Goal: Task Accomplishment & Management: Complete application form

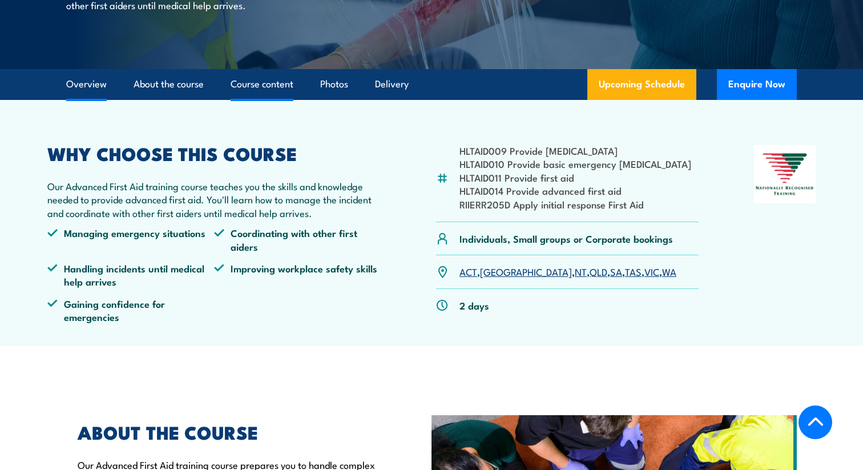
scroll to position [260, 0]
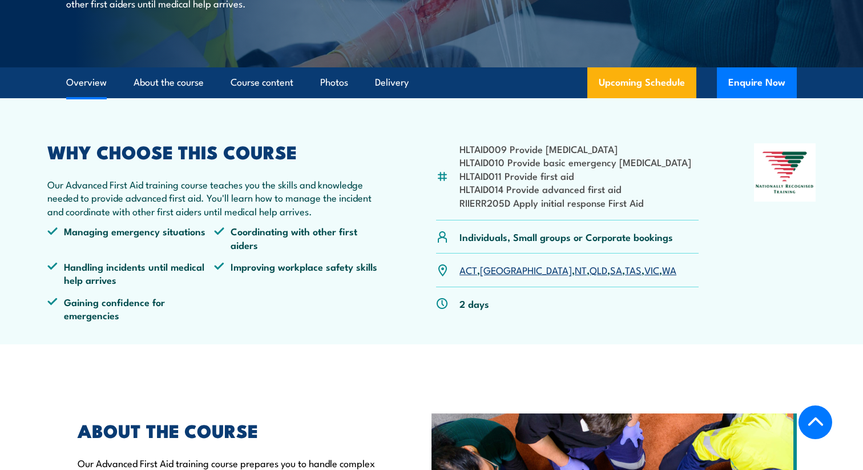
click at [493, 273] on link "[GEOGRAPHIC_DATA]" at bounding box center [526, 270] width 92 height 14
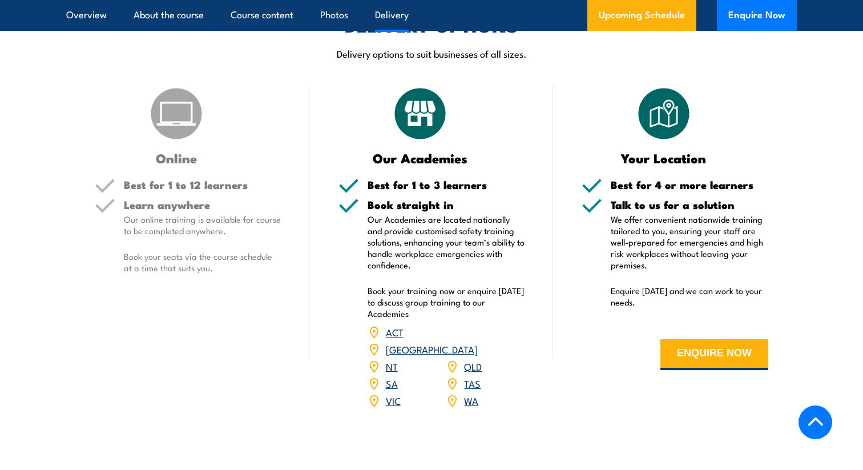
scroll to position [1370, 0]
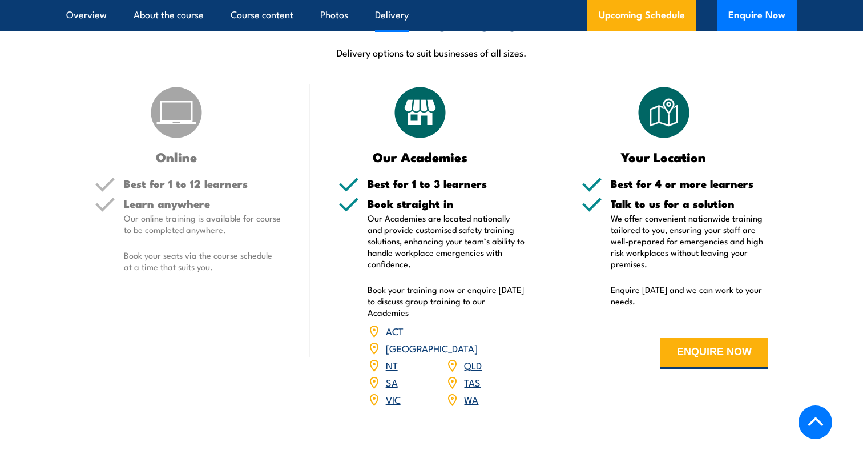
click at [475, 341] on link "[GEOGRAPHIC_DATA]" at bounding box center [432, 348] width 92 height 14
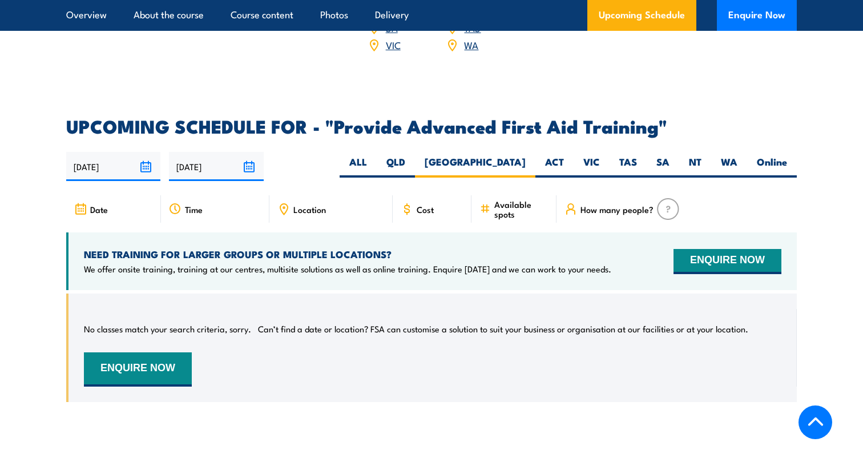
scroll to position [1721, 0]
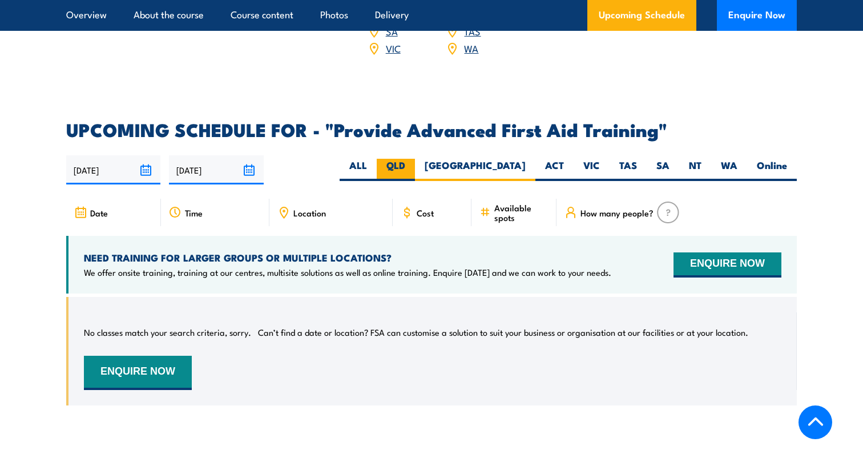
click at [415, 159] on label "QLD" at bounding box center [396, 170] width 38 height 22
click at [413, 159] on input "QLD" at bounding box center [408, 162] width 7 height 7
radio input "true"
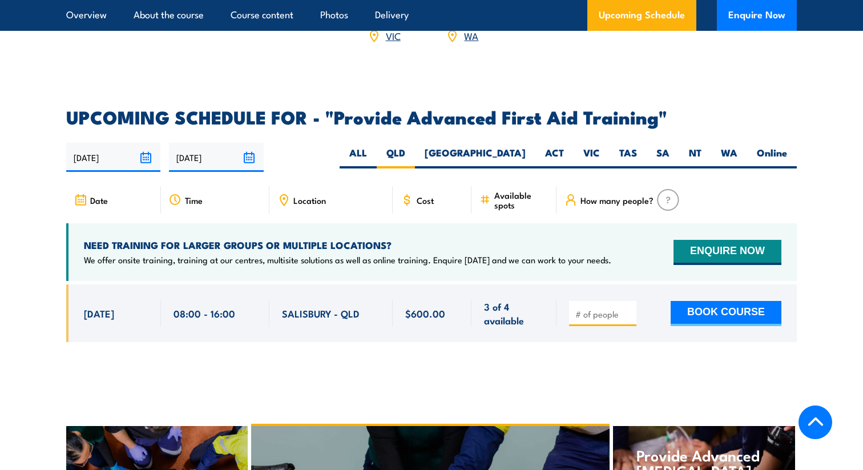
scroll to position [1733, 0]
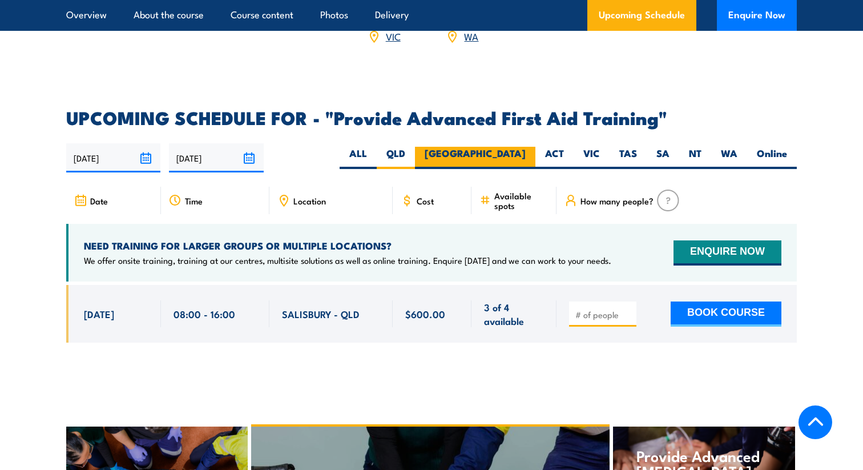
click at [517, 147] on label "[GEOGRAPHIC_DATA]" at bounding box center [475, 158] width 120 height 22
click at [526, 147] on input "[GEOGRAPHIC_DATA]" at bounding box center [529, 150] width 7 height 7
radio input "true"
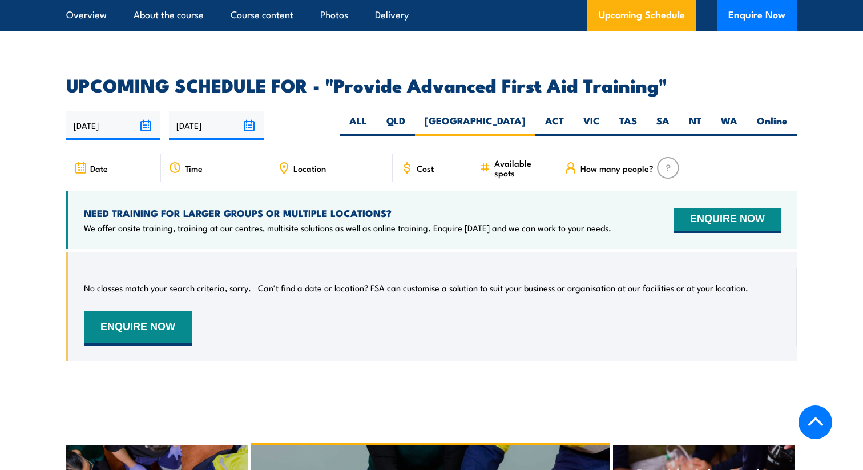
scroll to position [1730, 0]
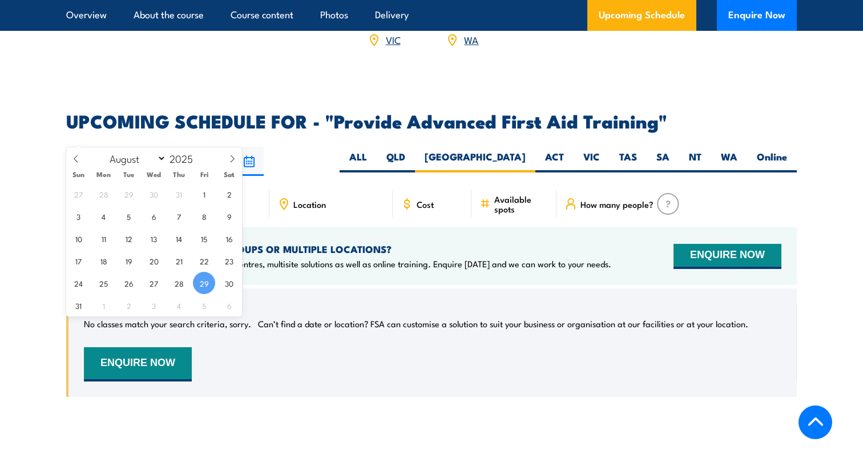
click at [146, 147] on input "[DATE]" at bounding box center [113, 161] width 94 height 29
click at [231, 160] on icon at bounding box center [232, 159] width 8 height 8
select select "8"
click at [151, 195] on span "3" at bounding box center [154, 194] width 22 height 22
type input "[DATE]"
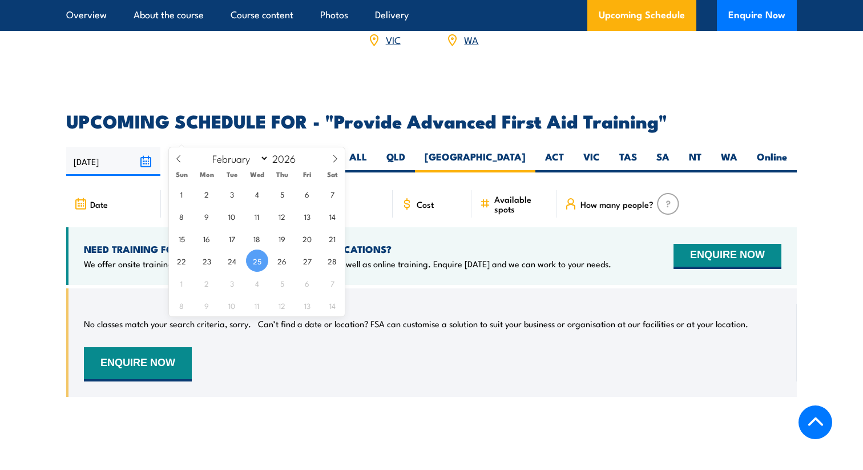
click at [250, 147] on input "25/02/2026" at bounding box center [216, 161] width 94 height 29
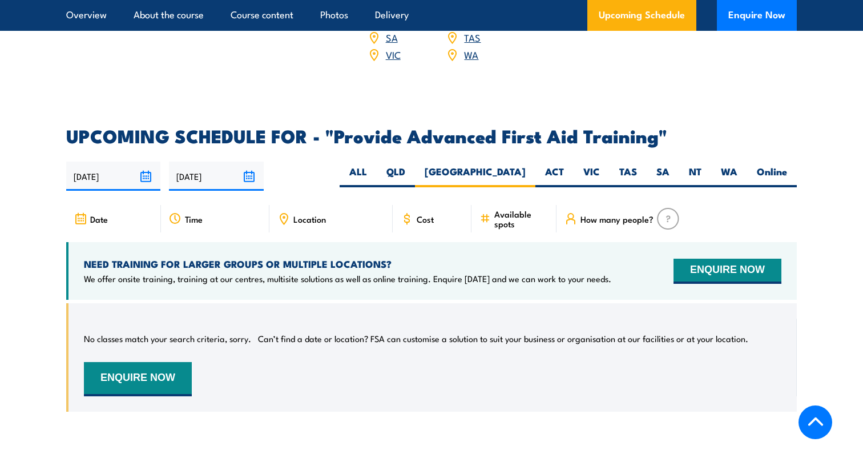
scroll to position [1710, 0]
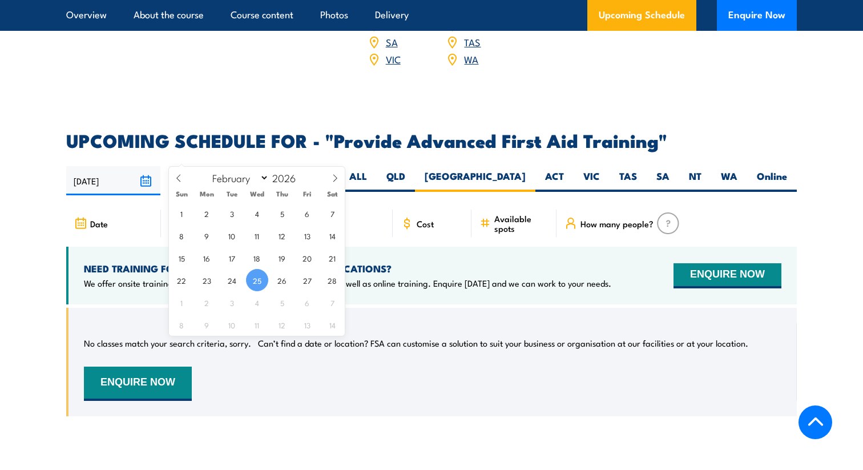
click at [248, 166] on input "25/02/2026" at bounding box center [216, 180] width 94 height 29
click at [178, 183] on span at bounding box center [178, 182] width 19 height 31
select select "0"
click at [178, 183] on span at bounding box center [178, 182] width 19 height 31
type input "2025"
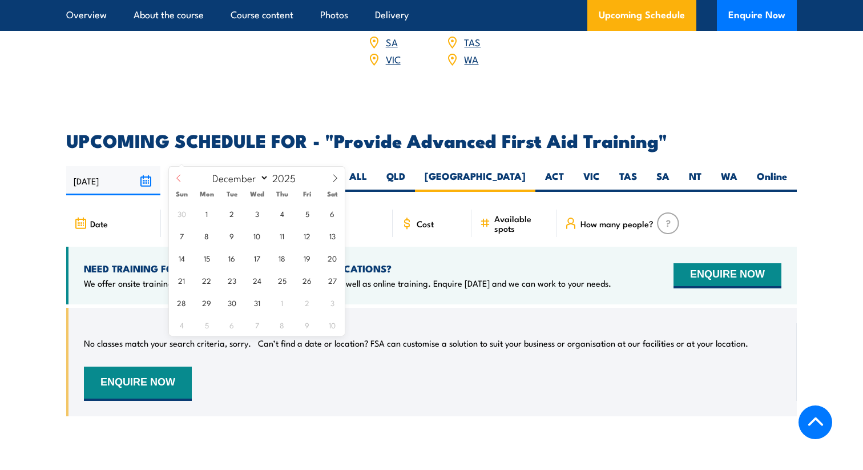
click at [178, 183] on span at bounding box center [178, 182] width 19 height 31
click at [337, 183] on span at bounding box center [334, 182] width 19 height 31
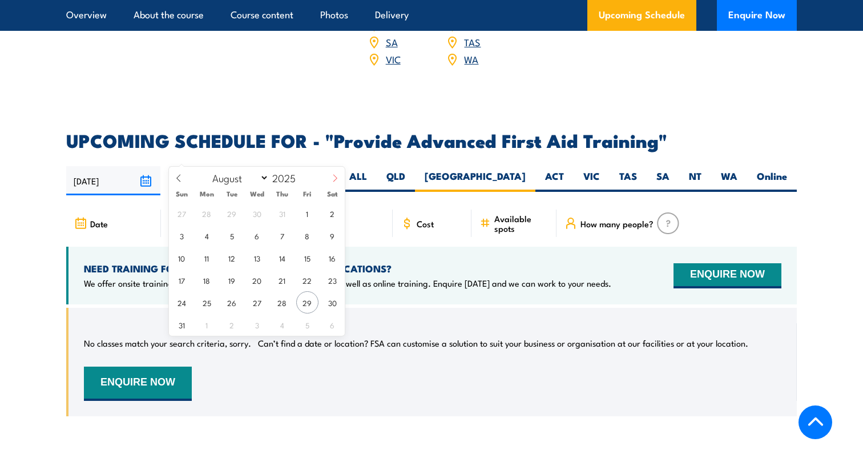
select select "8"
click at [306, 214] on span "5" at bounding box center [307, 213] width 22 height 22
type input "05/09/2025"
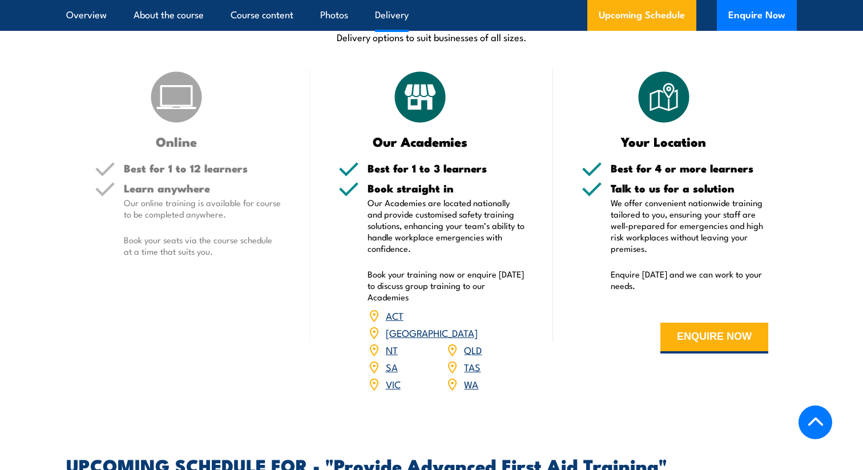
scroll to position [1385, 0]
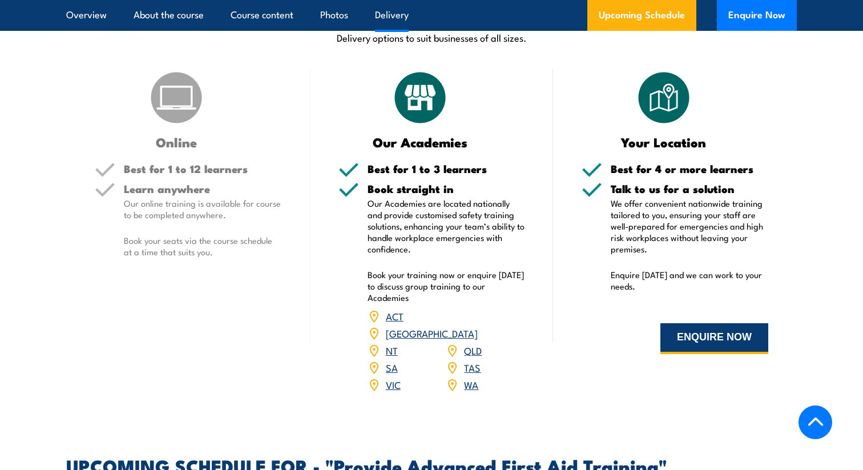
click at [681, 323] on button "ENQUIRE NOW" at bounding box center [714, 338] width 108 height 31
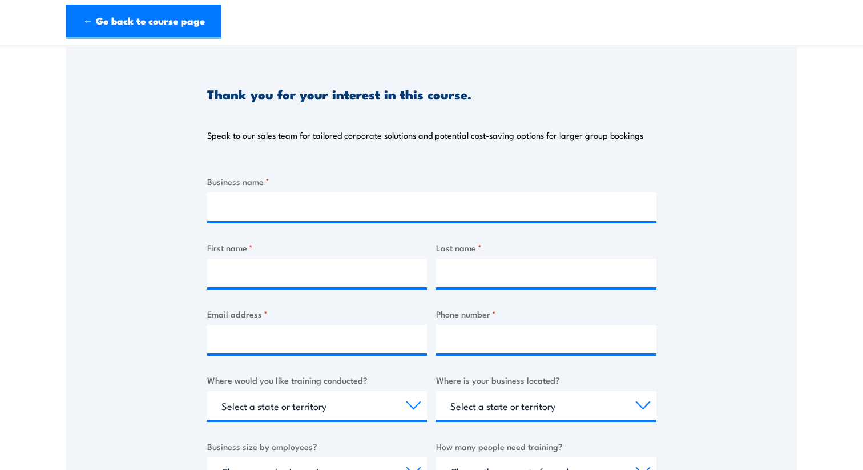
scroll to position [100, 0]
click at [364, 204] on input "Business name *" at bounding box center [431, 207] width 449 height 29
type input "ALOHAVEDA"
type input "Susan"
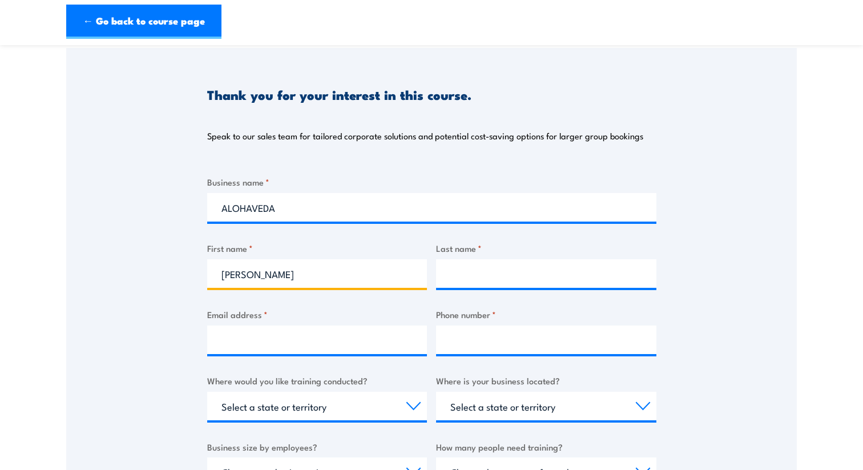
type input "Wilesmith"
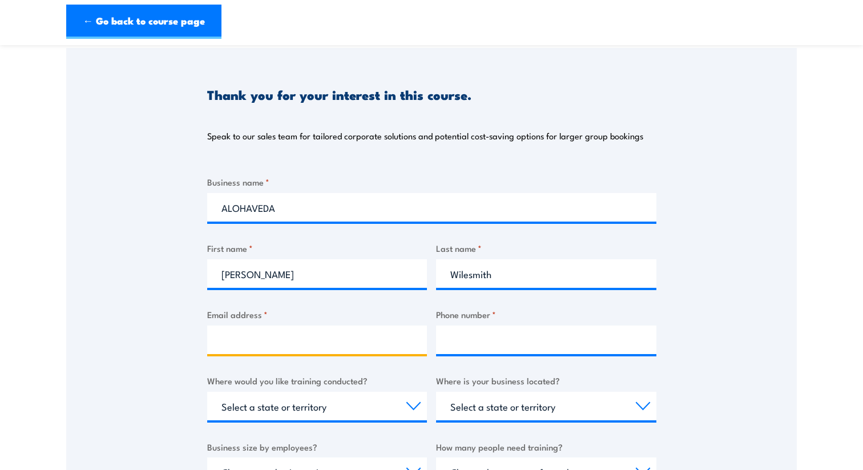
type input "susanwilesmith@yahoo.com"
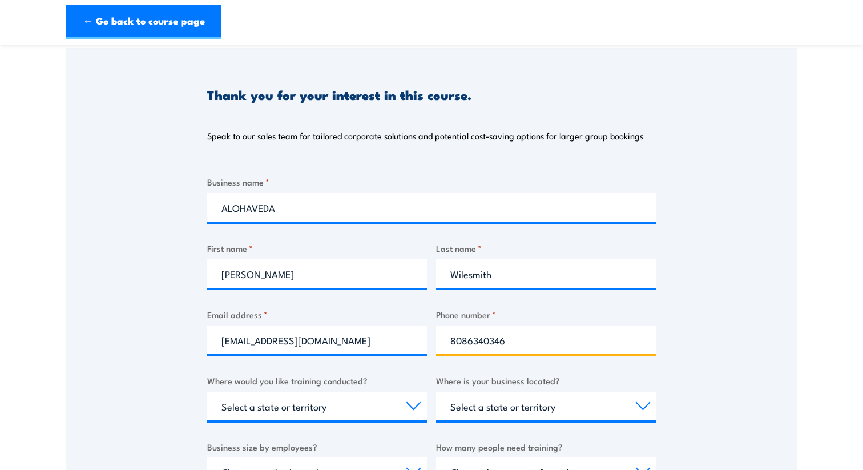
click at [515, 340] on input "8086340346" at bounding box center [546, 339] width 220 height 29
type input "8"
type input "0493250452"
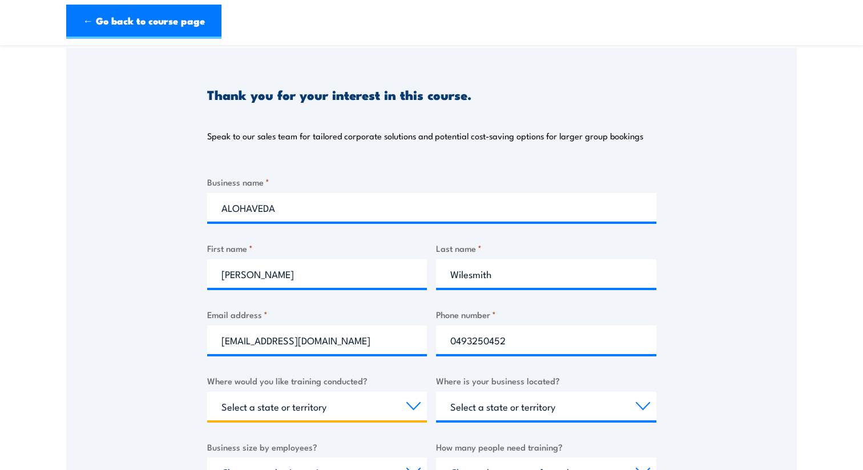
select select "[GEOGRAPHIC_DATA]"
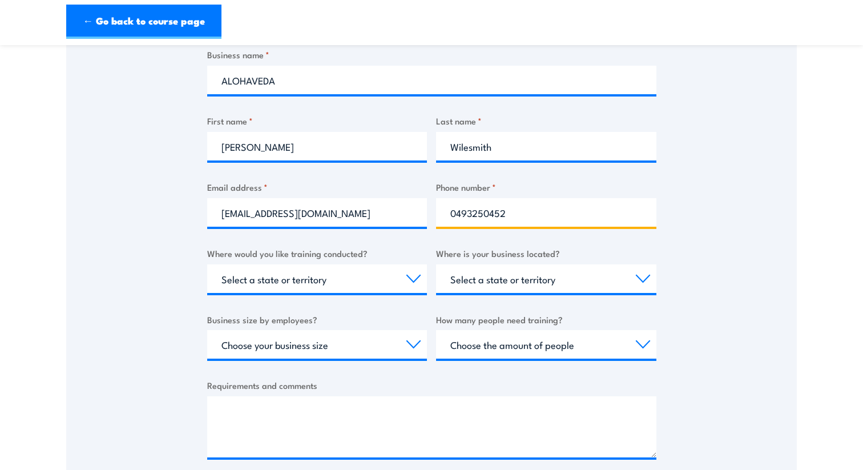
scroll to position [230, 0]
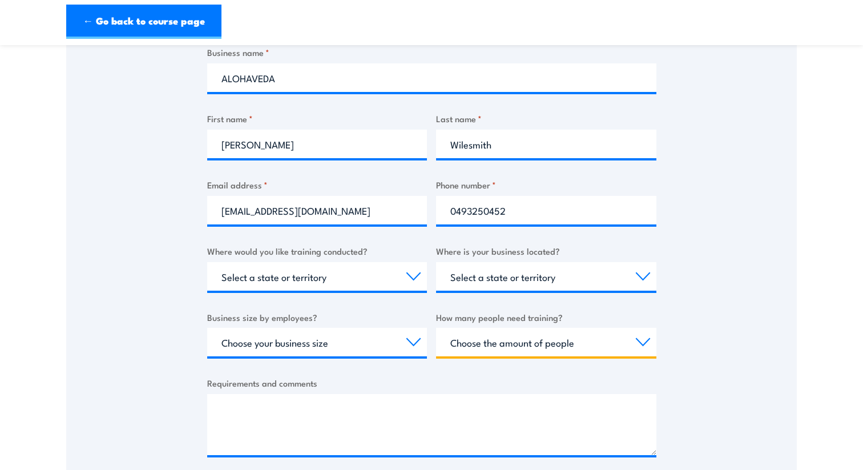
click at [457, 344] on select "Choose the amount of people 1 to 4 5 to 19 20+" at bounding box center [546, 342] width 220 height 29
select select "1 to 4"
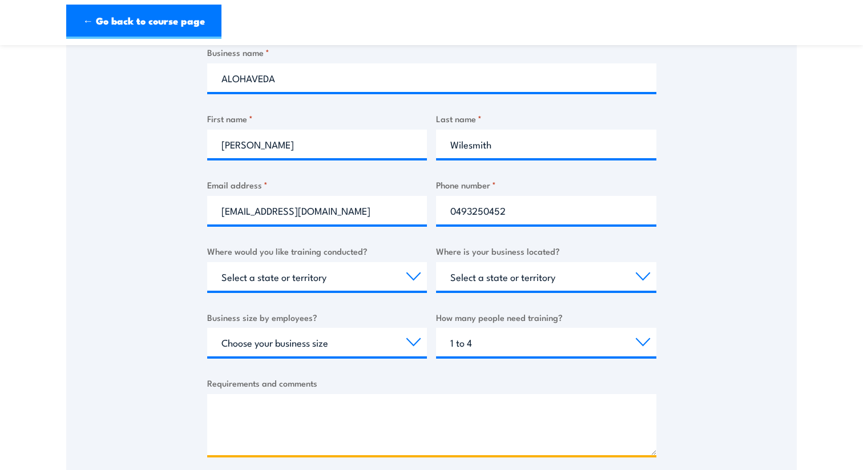
click at [370, 398] on textarea "Requirements and comments" at bounding box center [431, 424] width 449 height 61
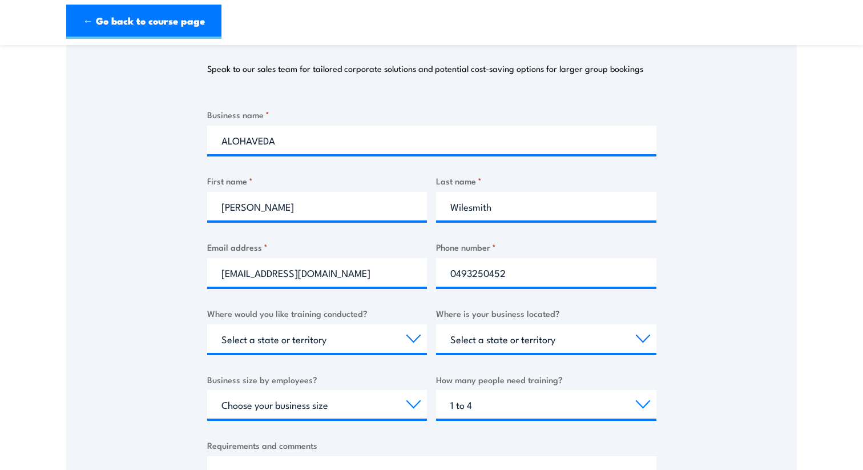
scroll to position [160, 0]
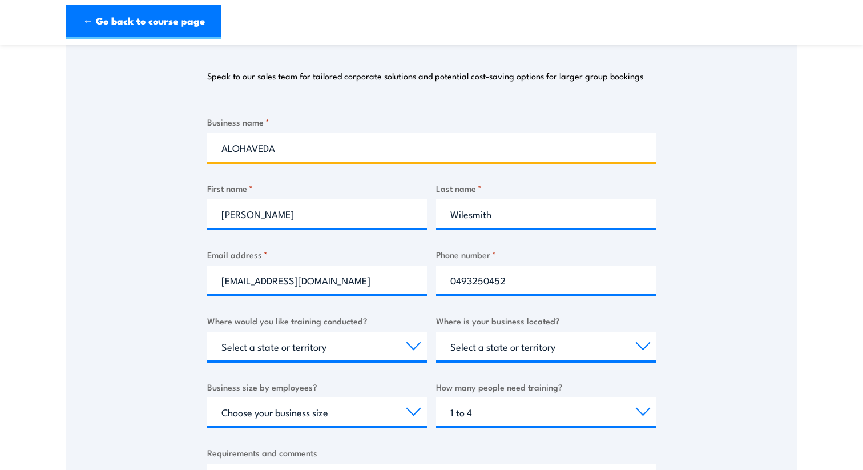
click at [304, 146] on input "ALOHAVEDA" at bounding box center [431, 147] width 449 height 29
type input "A"
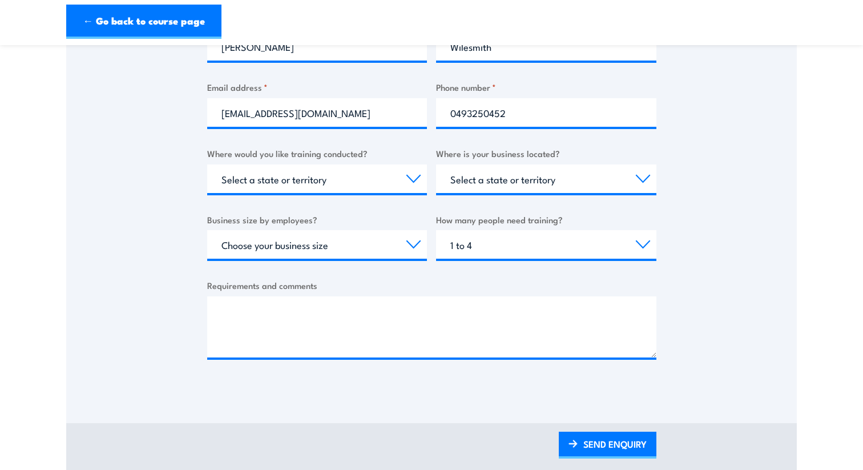
scroll to position [355, 0]
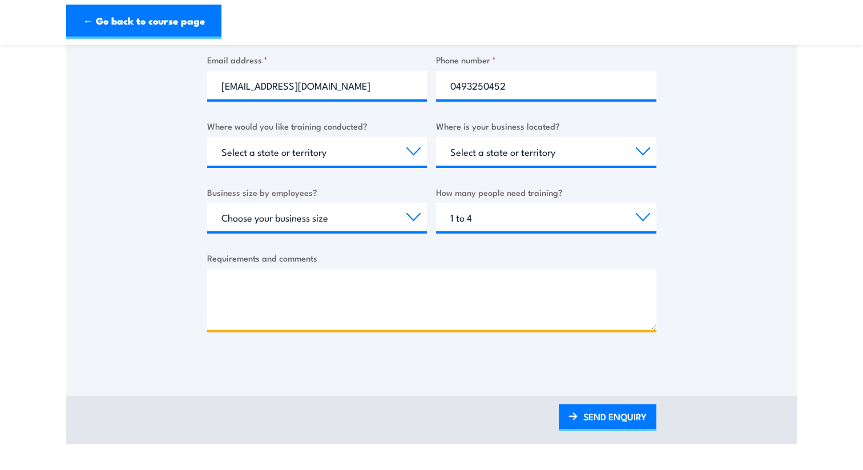
click at [281, 278] on textarea "Requirements and comments" at bounding box center [431, 299] width 449 height 61
paste textarea "HLTAID011:"
type textarea "I need a NDIS First Aid HLTAID011 Level. One person."
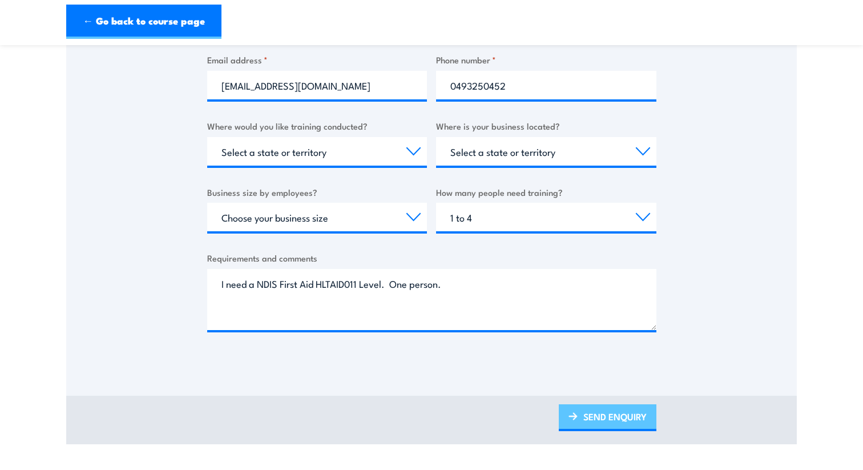
click at [589, 422] on link "SEND ENQUIRY" at bounding box center [608, 417] width 98 height 27
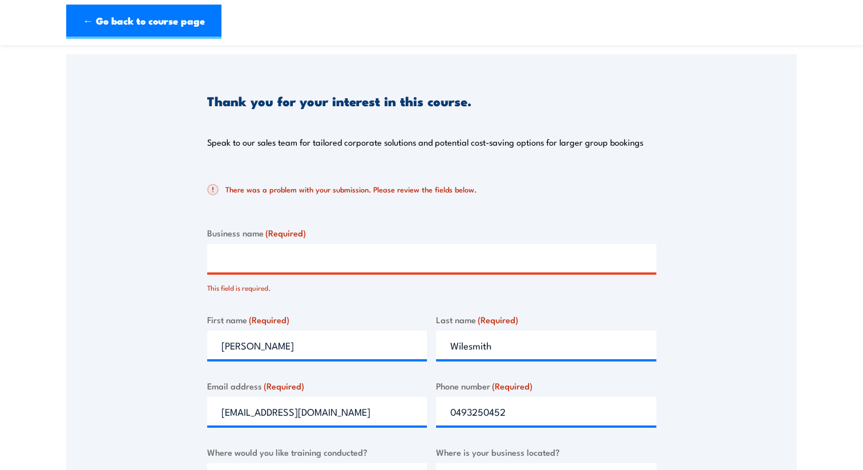
scroll to position [49, 0]
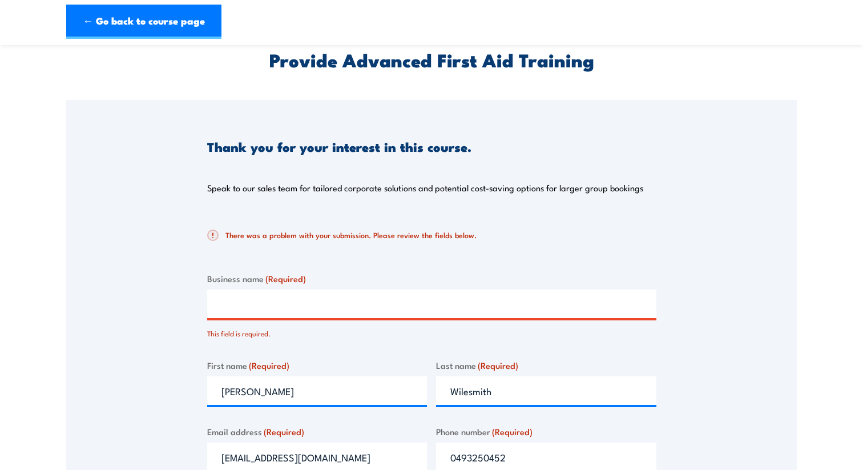
click at [359, 308] on input "Business name (Required)" at bounding box center [431, 303] width 449 height 29
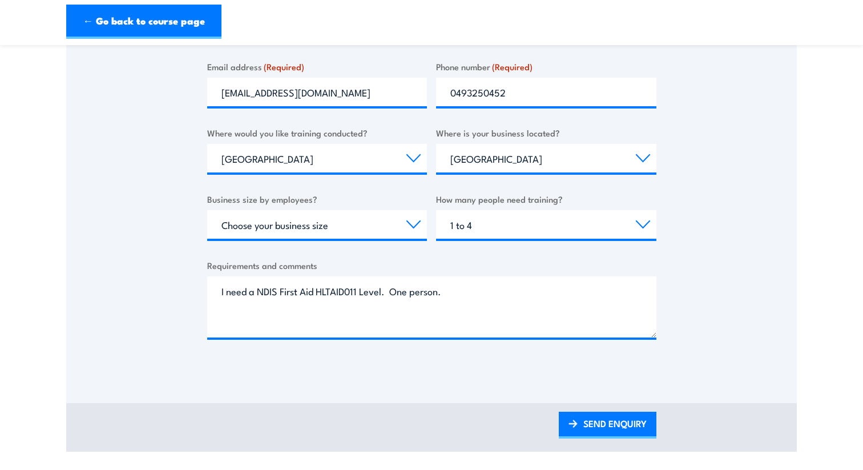
scroll to position [417, 0]
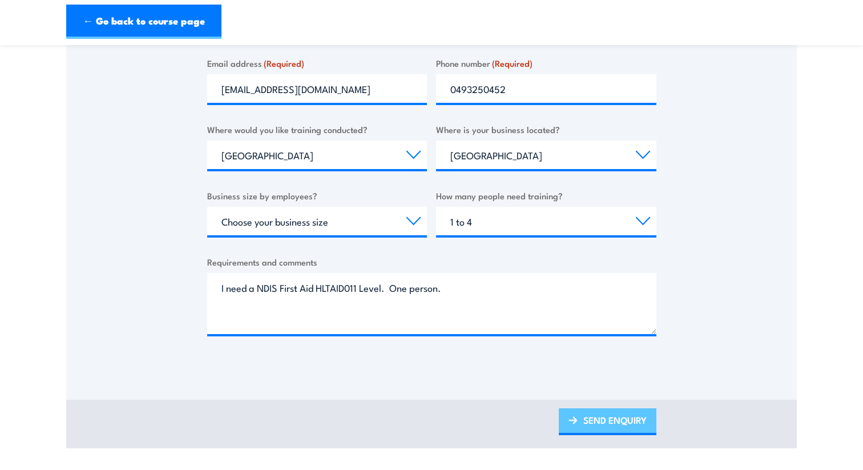
click at [587, 418] on link "SEND ENQUIRY" at bounding box center [608, 421] width 98 height 27
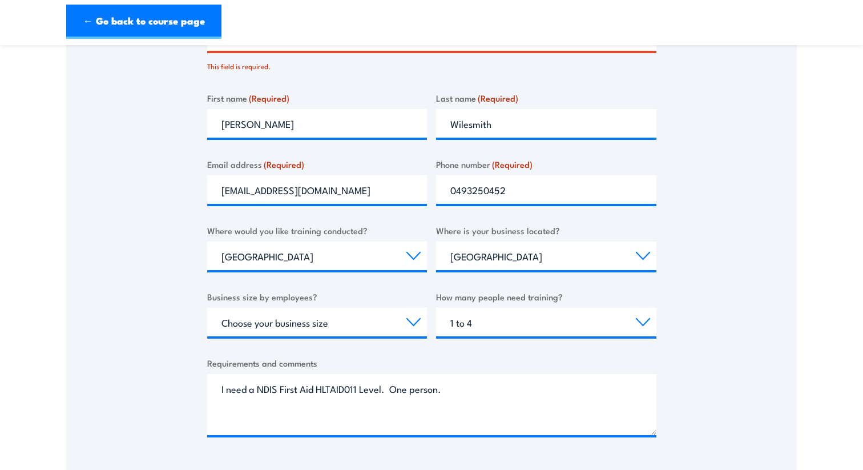
scroll to position [224, 0]
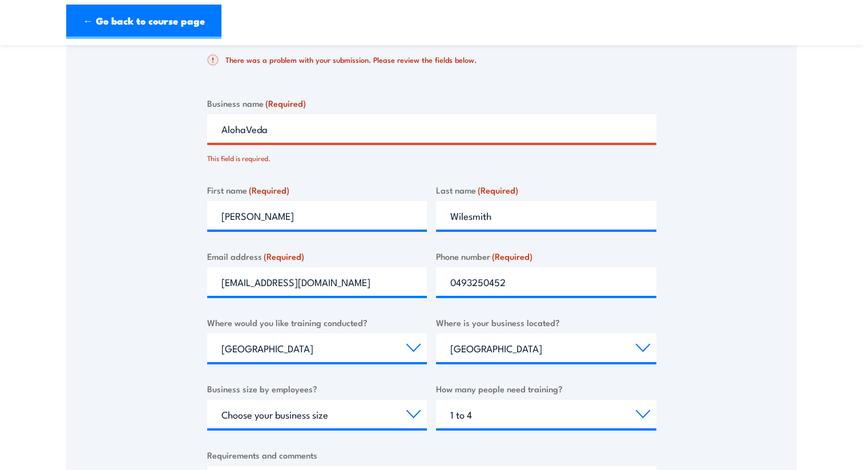
click at [310, 127] on input "AlohaVeda" at bounding box center [431, 128] width 449 height 29
type input "AlohaVeda"
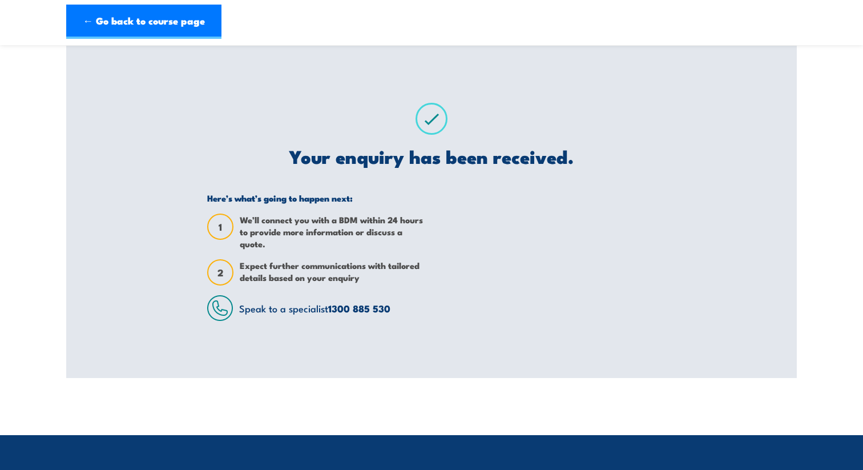
scroll to position [0, 0]
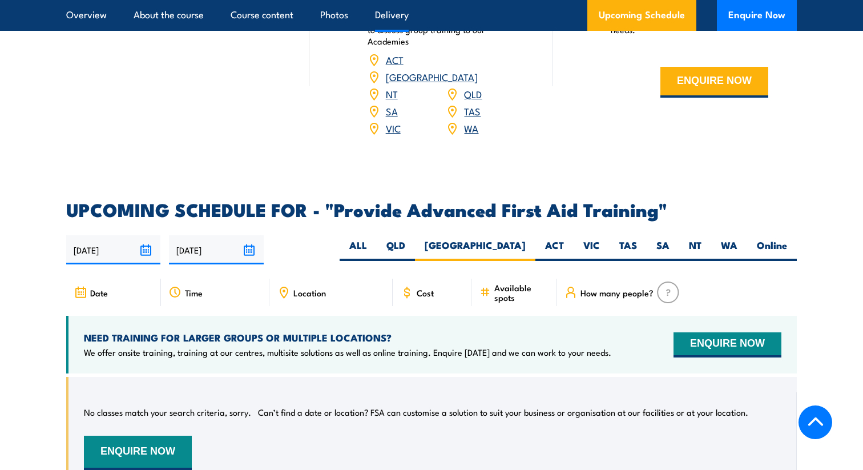
scroll to position [1710, 0]
